Goal: Navigation & Orientation: Find specific page/section

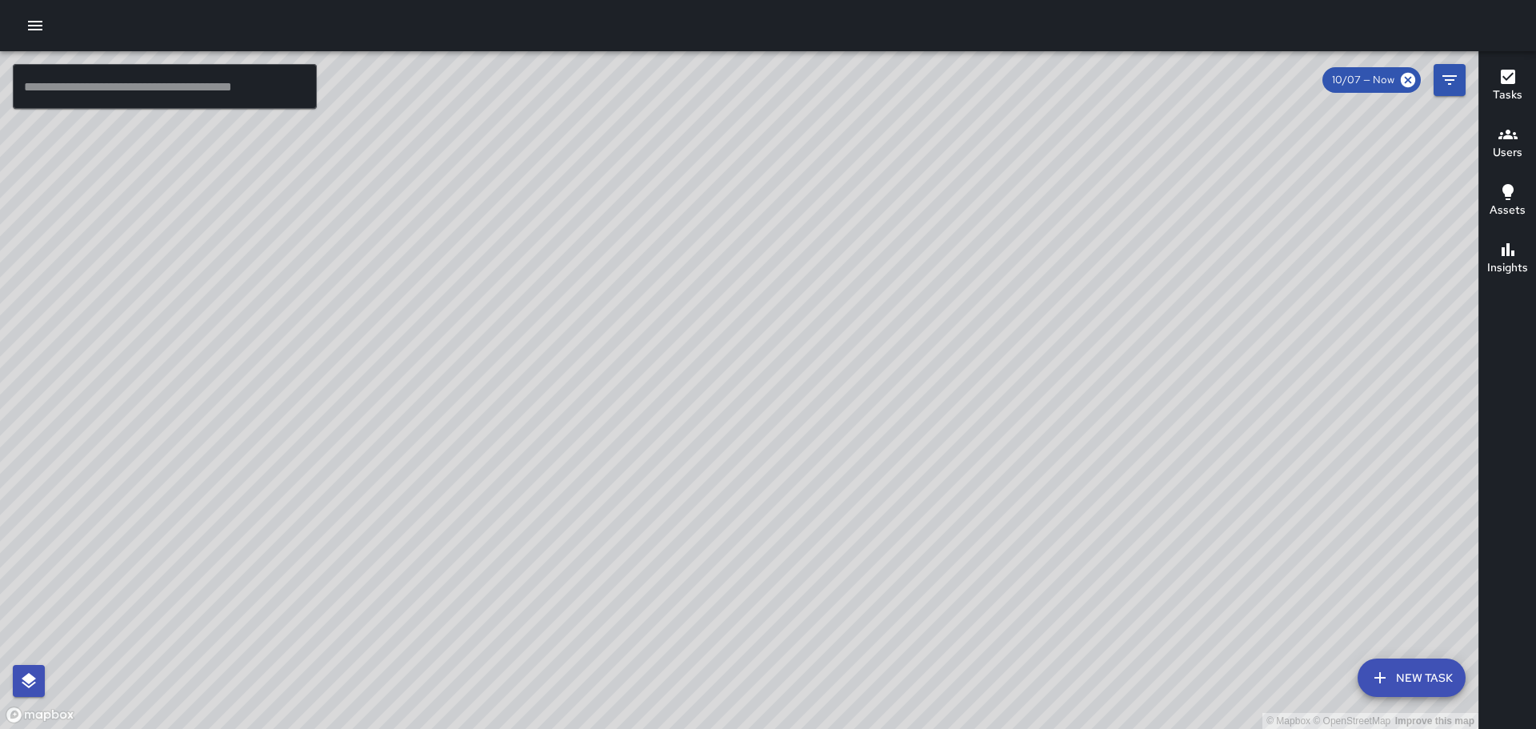
drag, startPoint x: 559, startPoint y: 423, endPoint x: 857, endPoint y: 358, distance: 304.6
click at [802, 373] on div "© Mapbox © OpenStreetMap Improve this map" at bounding box center [739, 390] width 1479 height 678
drag, startPoint x: 563, startPoint y: 307, endPoint x: 839, endPoint y: 491, distance: 331.7
click at [854, 530] on div "© Mapbox © OpenStreetMap Improve this map" at bounding box center [739, 390] width 1479 height 678
drag, startPoint x: 891, startPoint y: 444, endPoint x: 920, endPoint y: 462, distance: 34.2
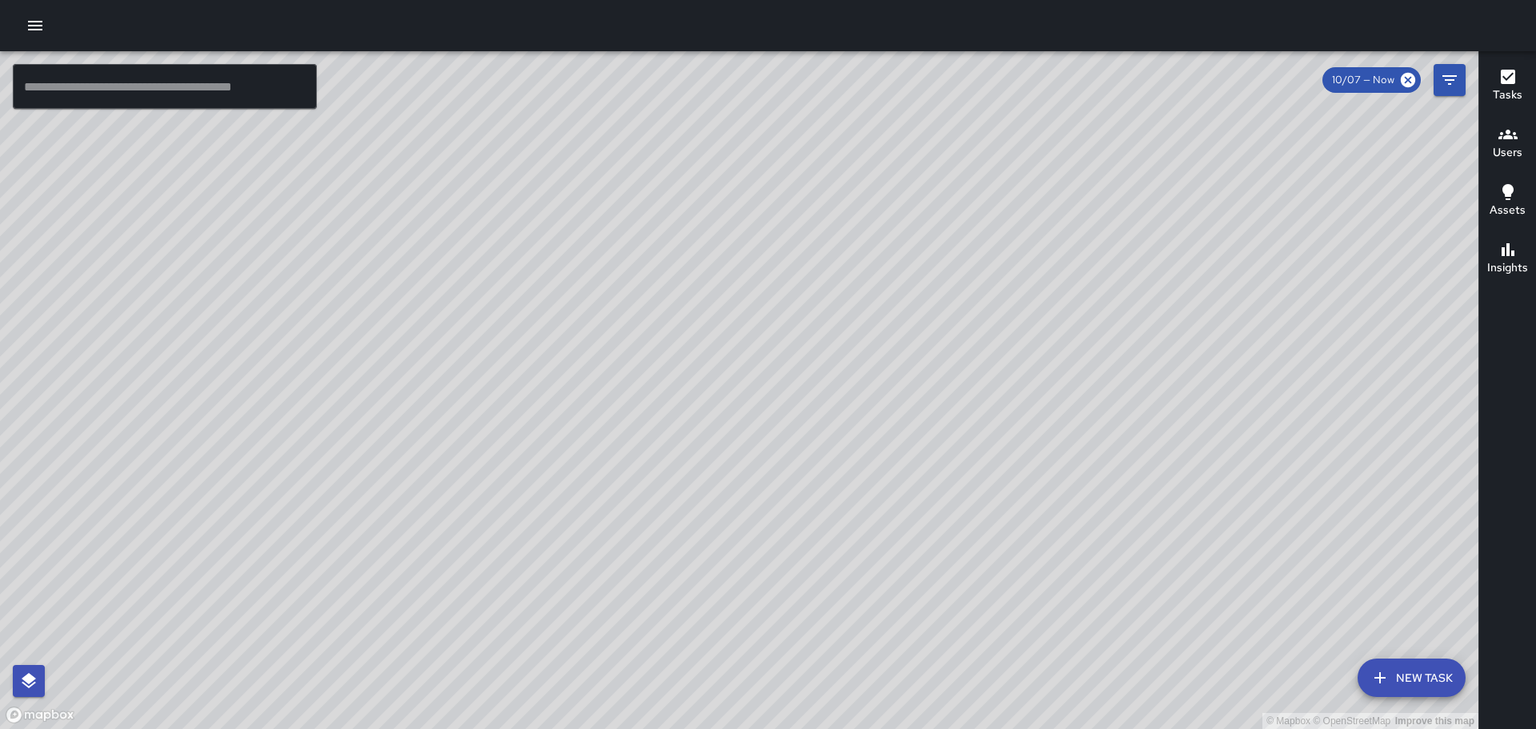
click at [920, 462] on div "© Mapbox © OpenStreetMap Improve this map" at bounding box center [739, 390] width 1479 height 678
drag, startPoint x: 494, startPoint y: 398, endPoint x: 762, endPoint y: 429, distance: 269.0
click at [762, 429] on div "© Mapbox © OpenStreetMap Improve this map" at bounding box center [739, 390] width 1479 height 678
drag, startPoint x: 468, startPoint y: 366, endPoint x: 710, endPoint y: 375, distance: 241.8
click at [710, 375] on div "© Mapbox © OpenStreetMap Improve this map" at bounding box center [739, 390] width 1479 height 678
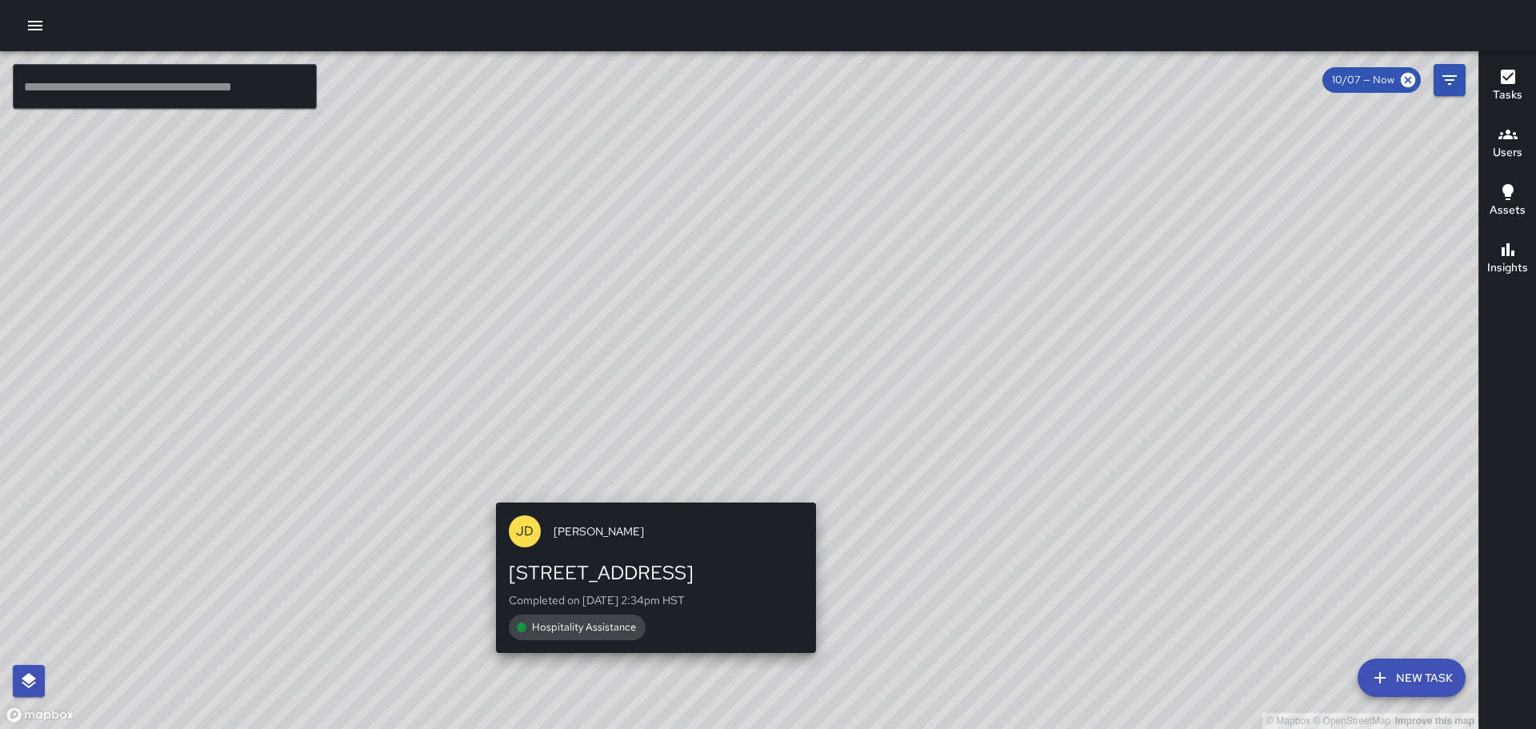
drag, startPoint x: 541, startPoint y: 484, endPoint x: 679, endPoint y: 491, distance: 138.6
click at [679, 490] on div "© Mapbox © OpenStreetMap Improve this map [PERSON_NAME] [STREET_ADDRESS] Comple…" at bounding box center [739, 390] width 1479 height 678
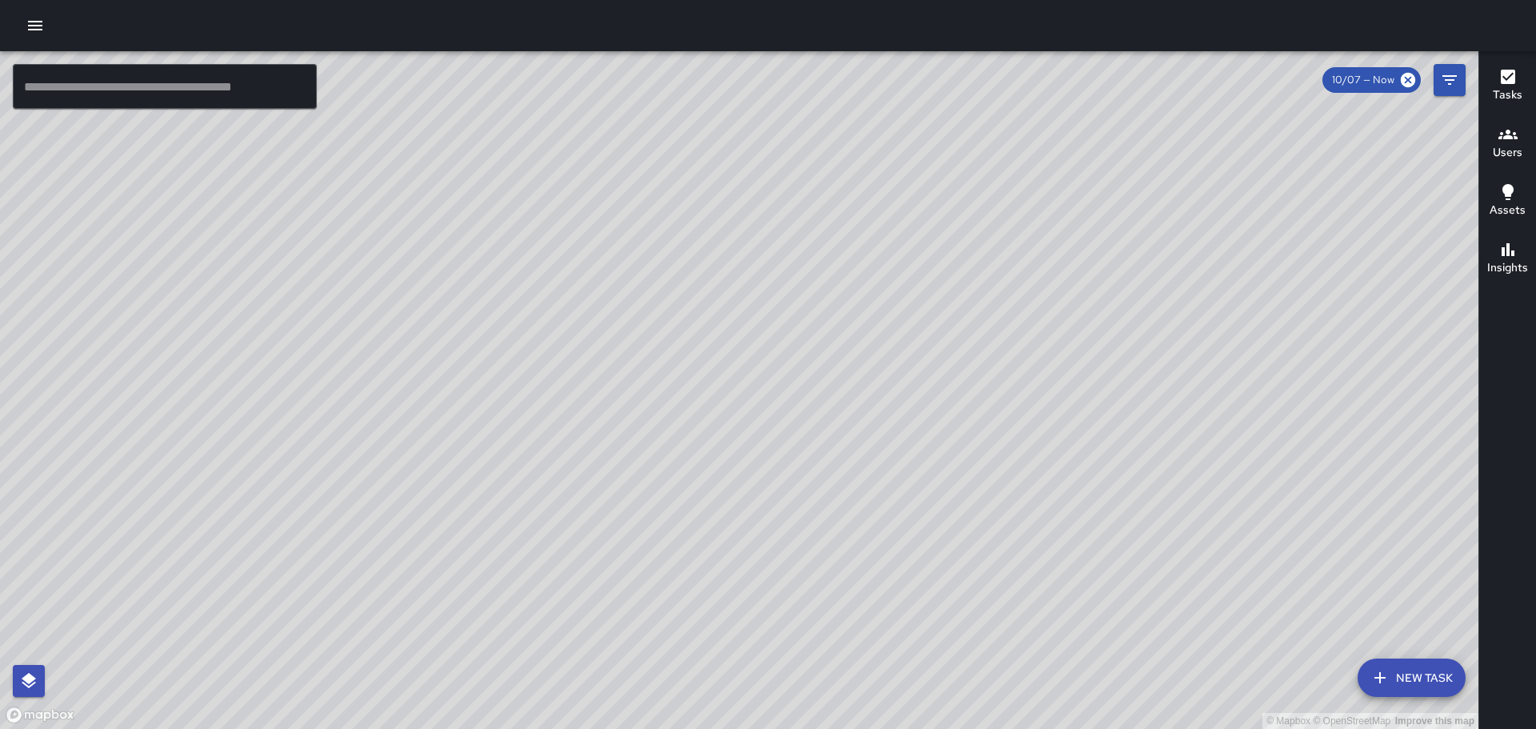
drag, startPoint x: 1238, startPoint y: 552, endPoint x: 892, endPoint y: 408, distance: 374.4
click at [1008, 447] on div "© Mapbox © OpenStreetMap Improve this map" at bounding box center [739, 390] width 1479 height 678
click at [1506, 72] on icon "button" at bounding box center [1508, 77] width 14 height 14
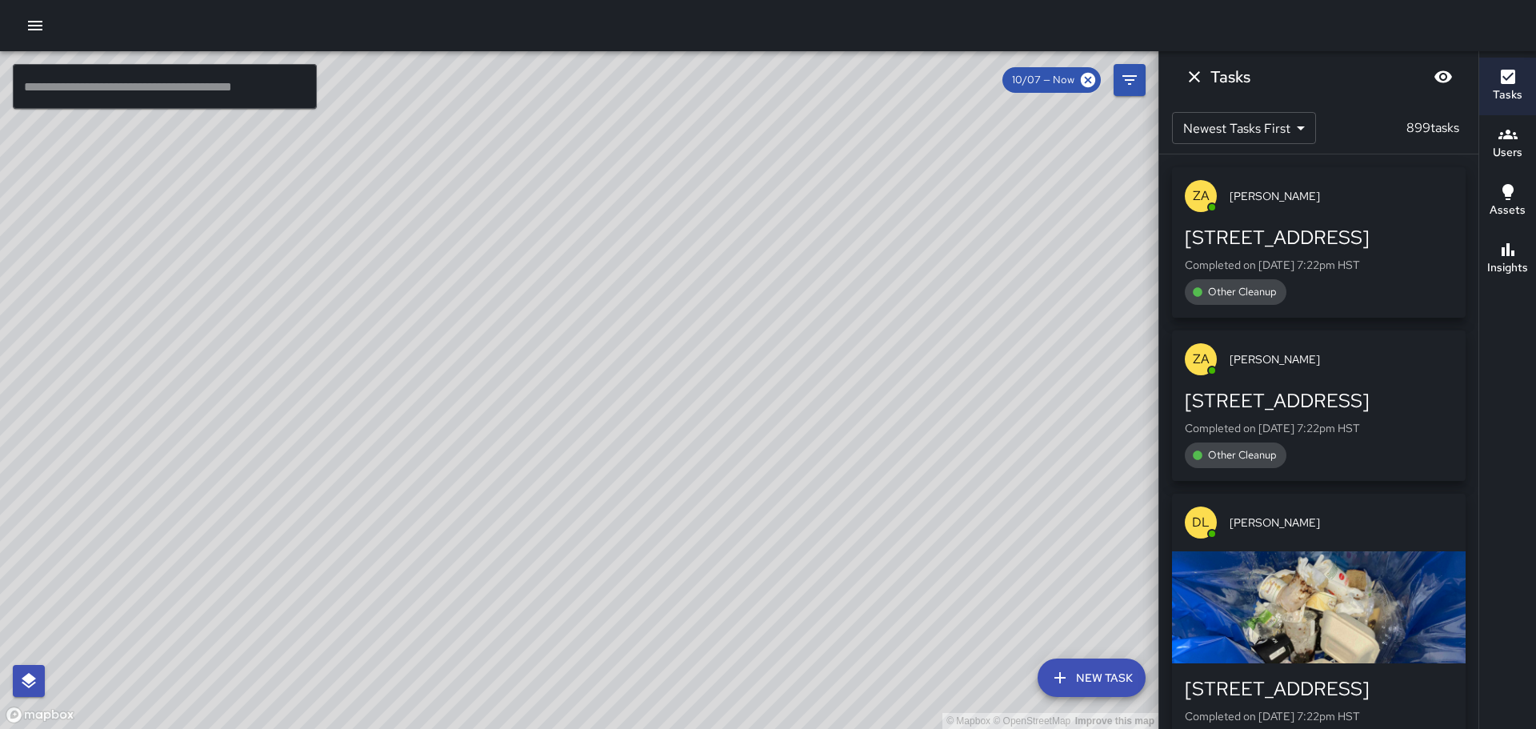
click at [1207, 194] on p "ZA" at bounding box center [1201, 195] width 17 height 19
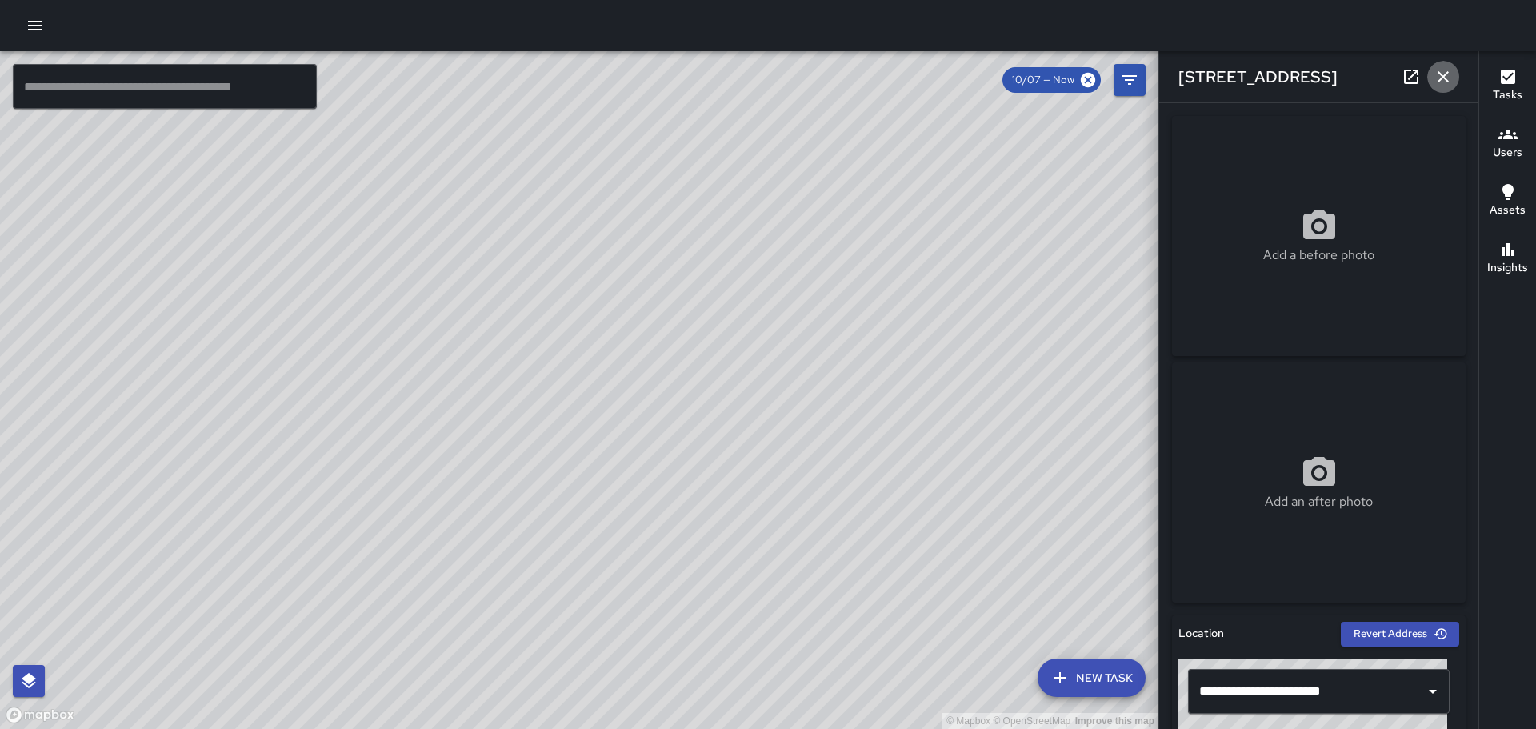
click at [1440, 75] on icon "button" at bounding box center [1443, 76] width 19 height 19
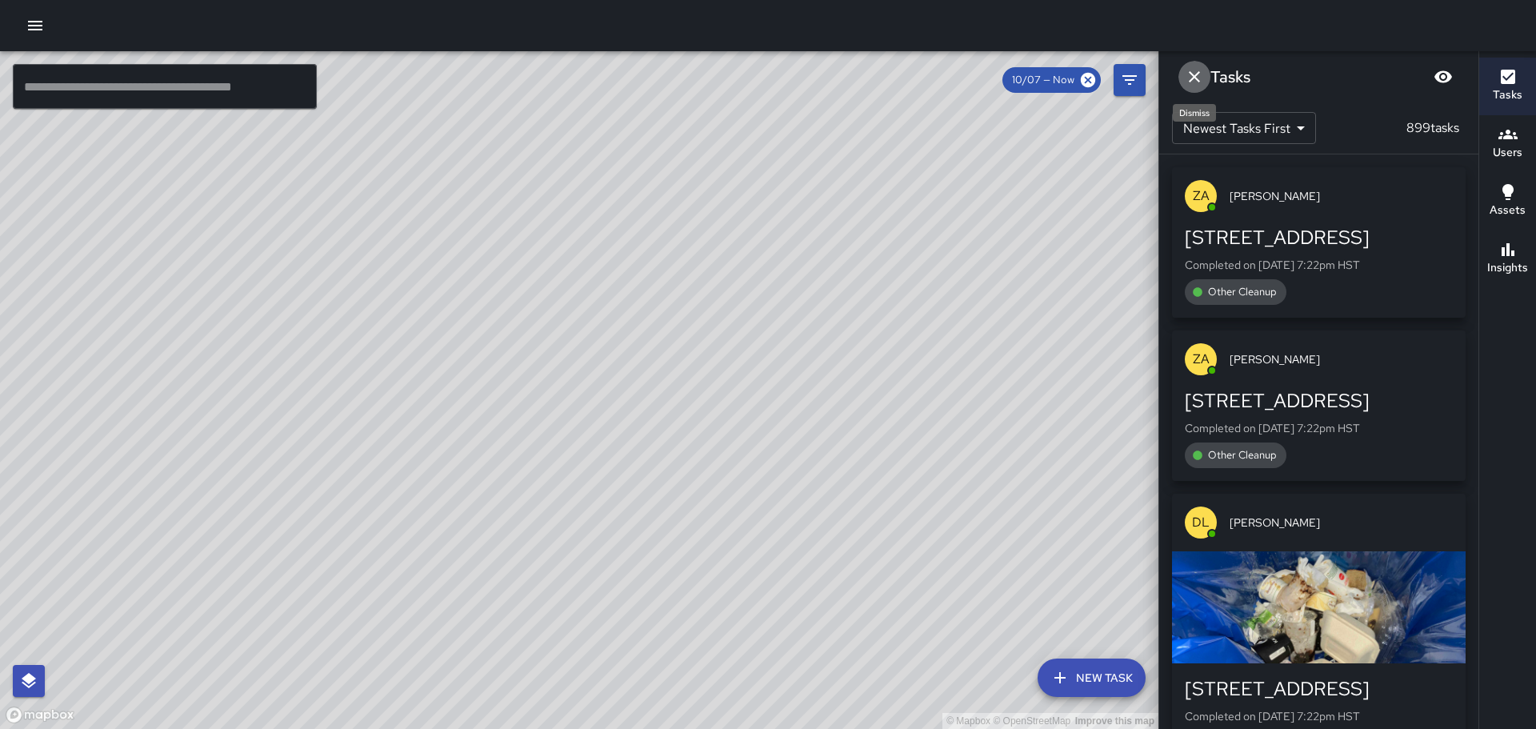
click at [1195, 76] on icon "Dismiss" at bounding box center [1194, 76] width 11 height 11
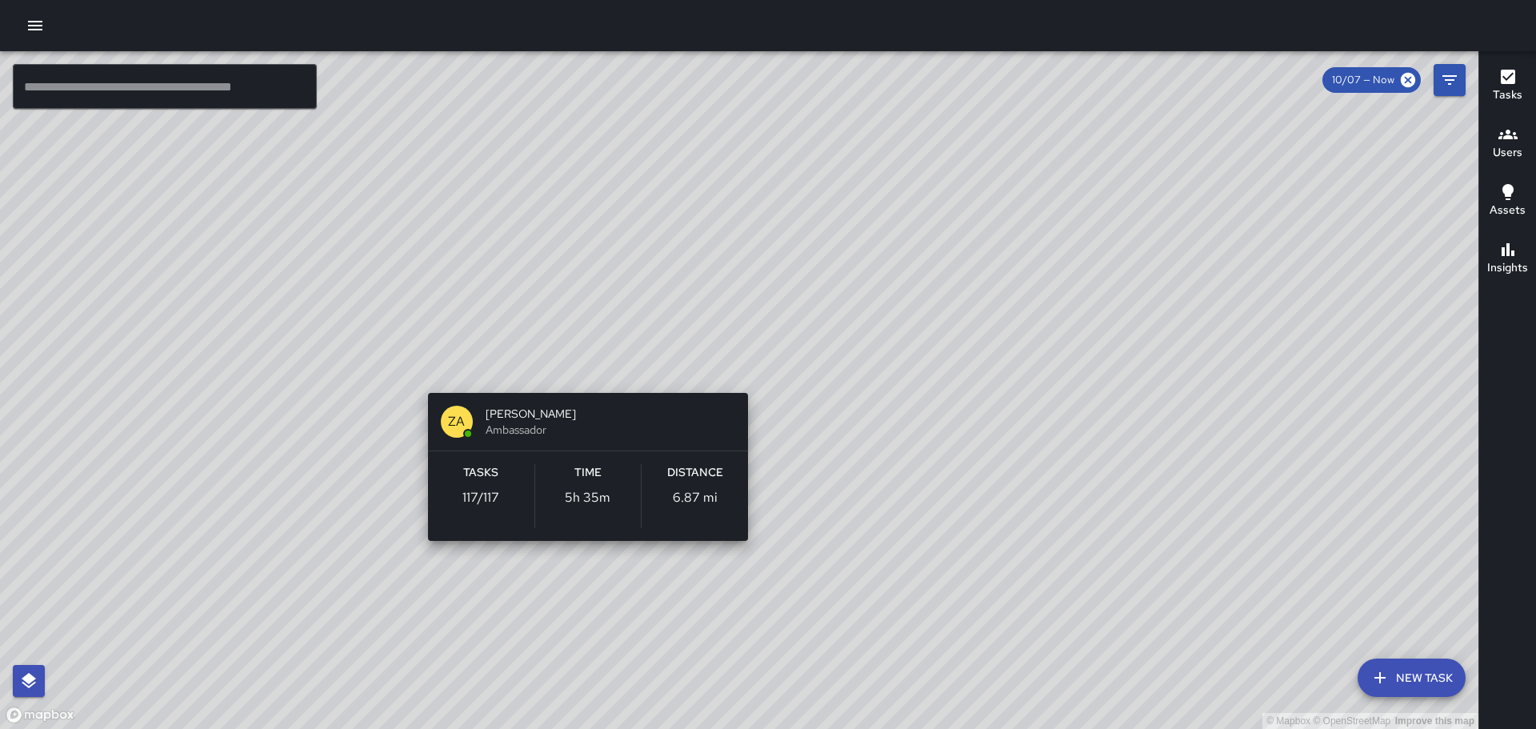
click at [744, 364] on div "© Mapbox © OpenStreetMap Improve this map ZA [PERSON_NAME] Ambassador Tasks 117…" at bounding box center [739, 390] width 1479 height 678
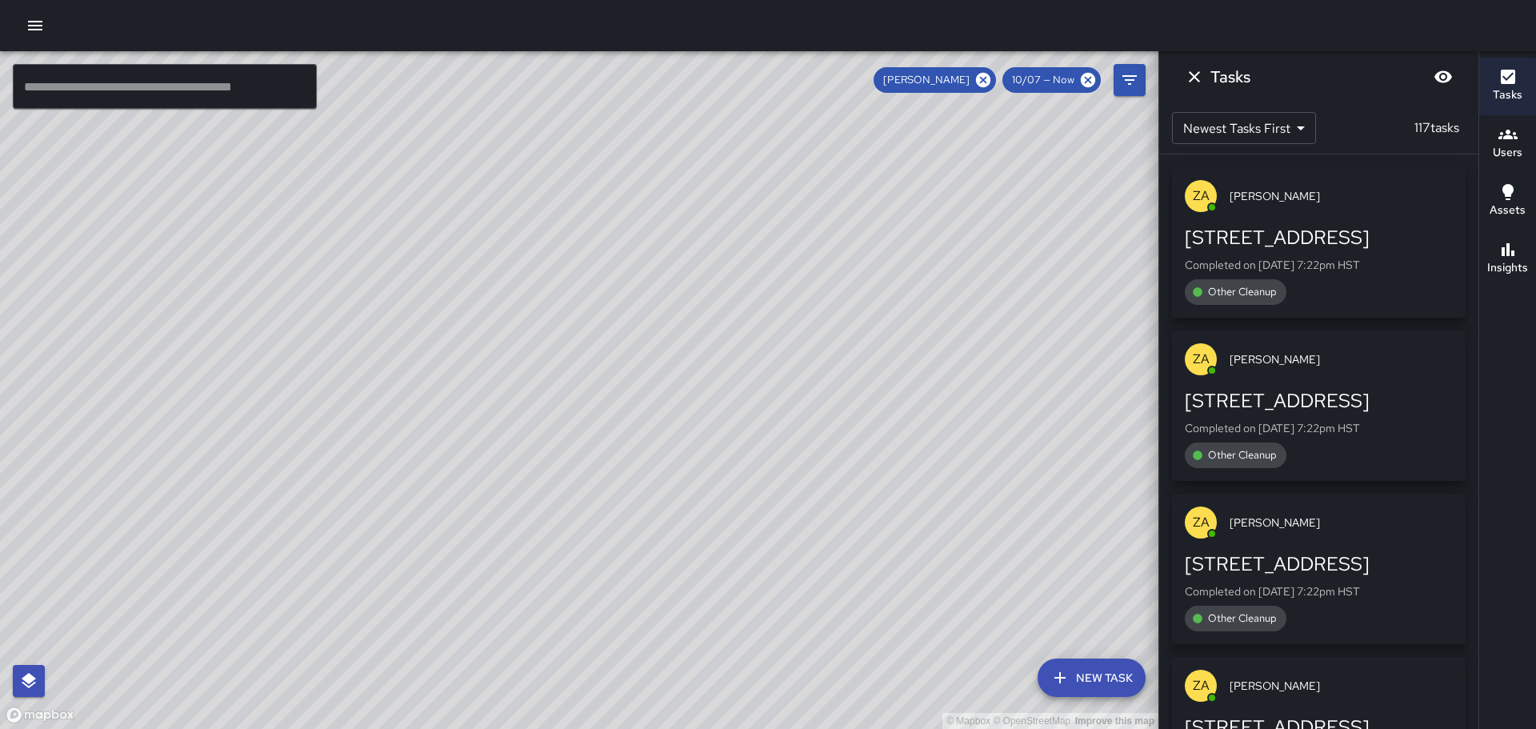
drag, startPoint x: 979, startPoint y: 483, endPoint x: 968, endPoint y: 455, distance: 30.2
click at [968, 455] on div "© Mapbox © OpenStreetMap Improve this map" at bounding box center [579, 390] width 1159 height 678
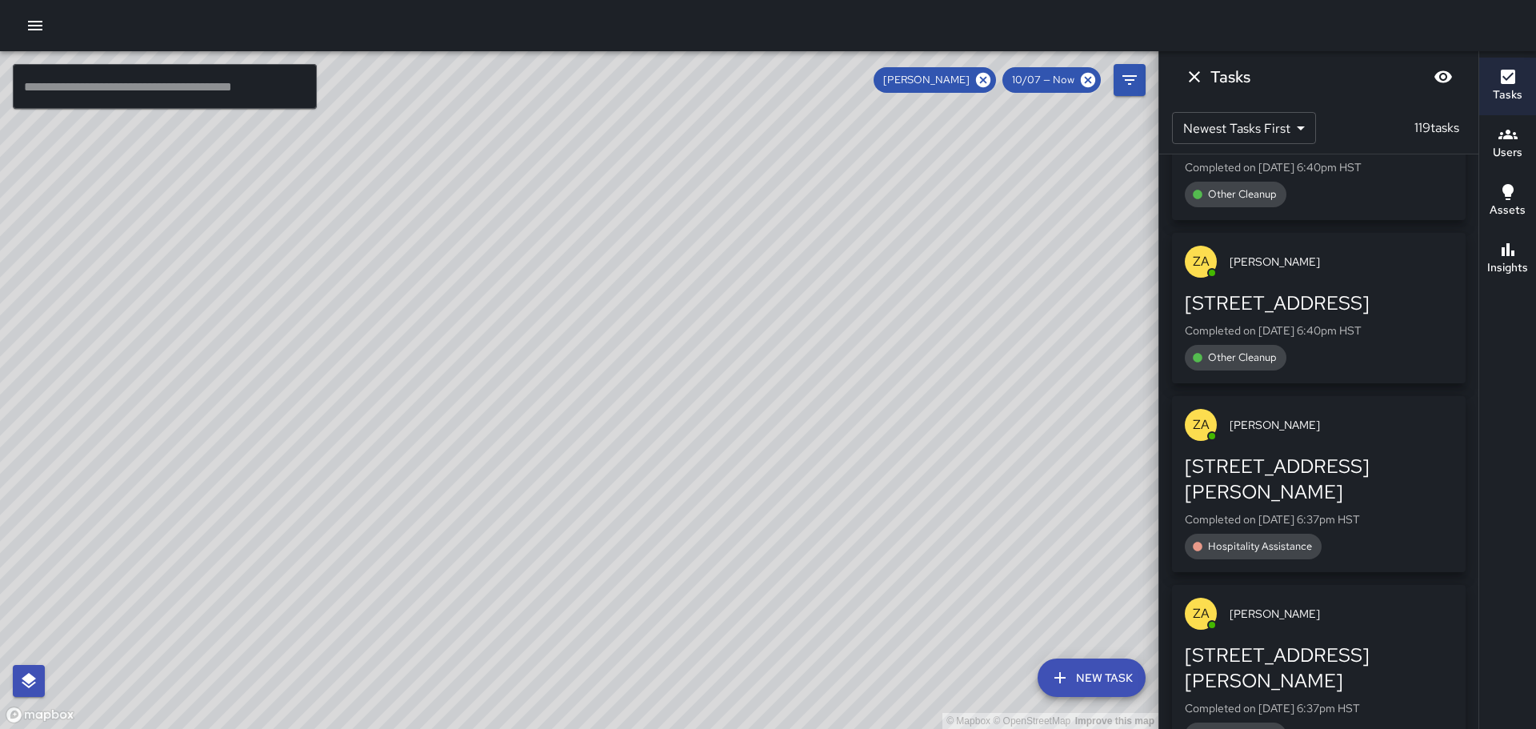
scroll to position [4659, 0]
click at [1190, 72] on icon "Dismiss" at bounding box center [1194, 76] width 11 height 11
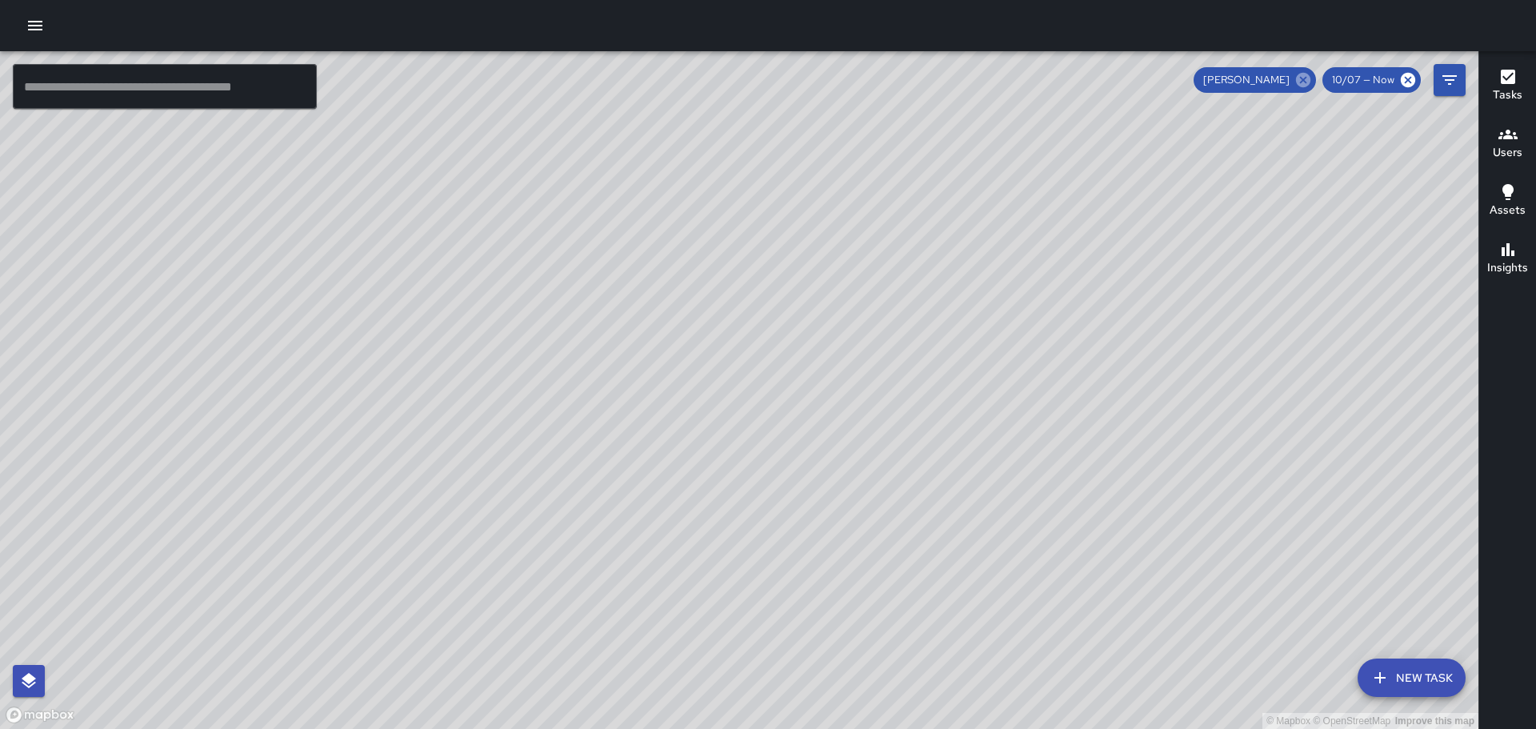
click at [1302, 78] on icon at bounding box center [1303, 80] width 14 height 14
click at [1507, 261] on h6 "Insights" at bounding box center [1507, 268] width 41 height 18
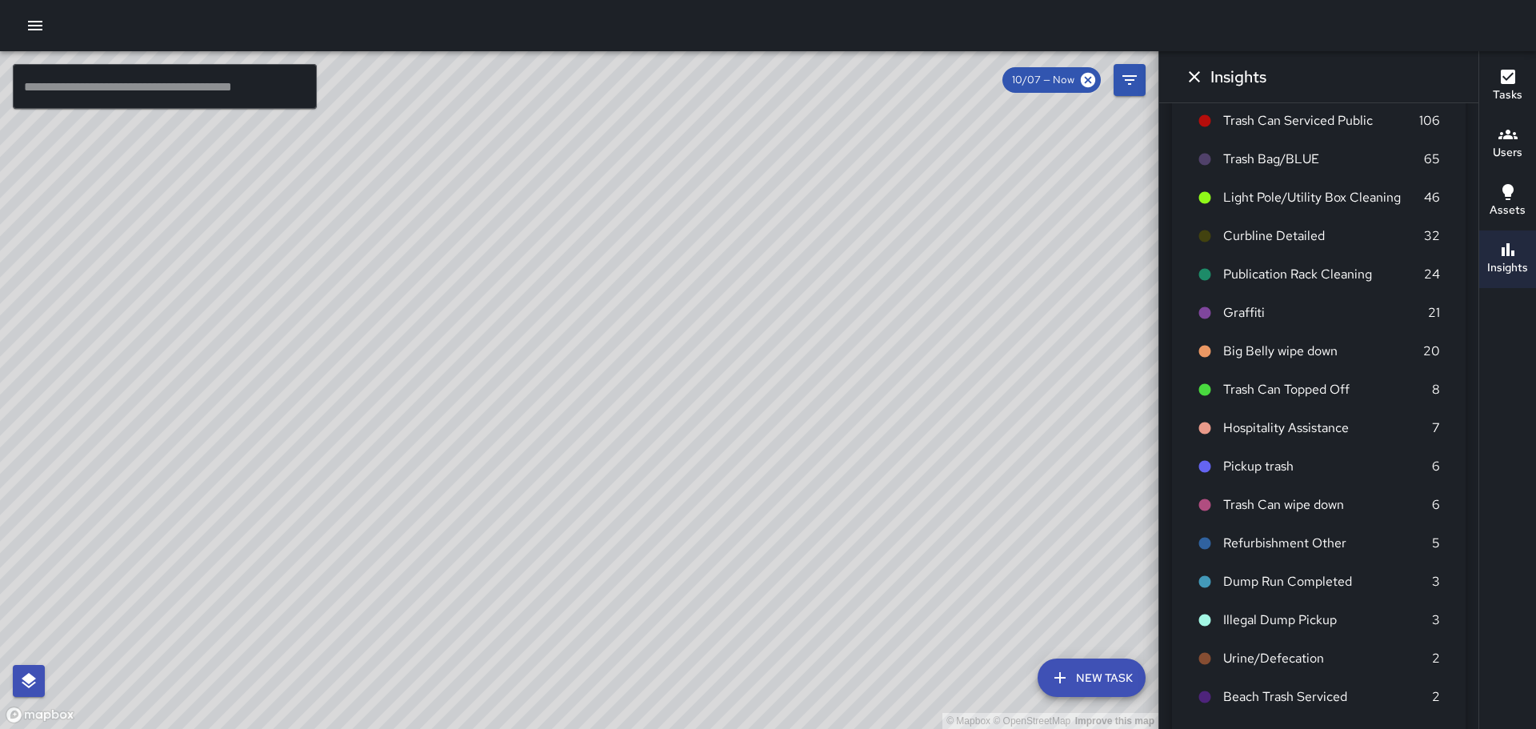
scroll to position [0, 0]
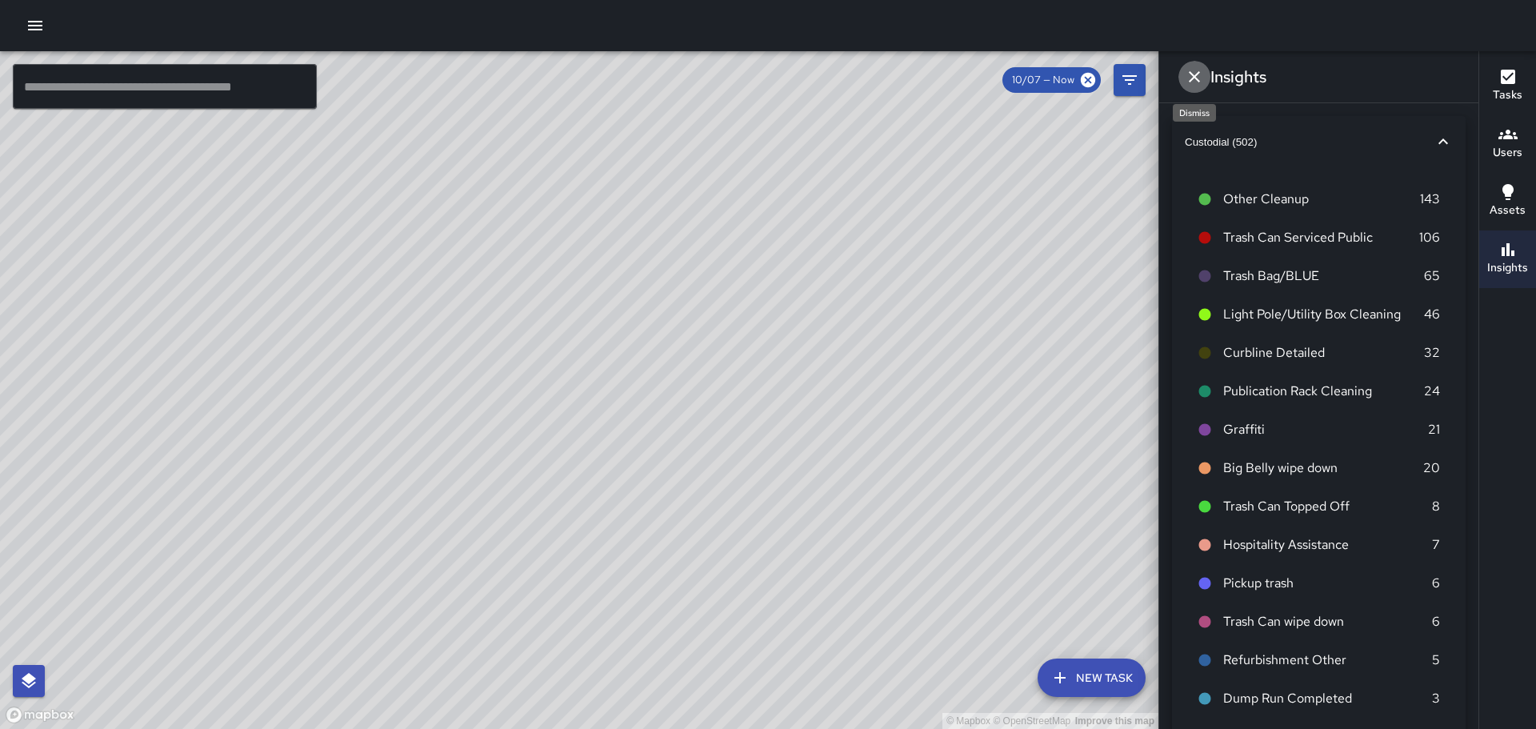
click at [1195, 80] on icon "Dismiss" at bounding box center [1194, 76] width 19 height 19
